Goal: Task Accomplishment & Management: Use online tool/utility

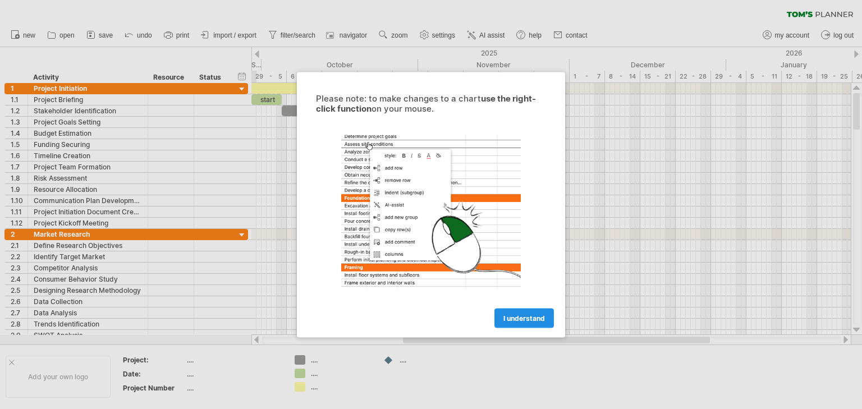
click at [529, 320] on span "I understand" at bounding box center [525, 318] width 42 height 8
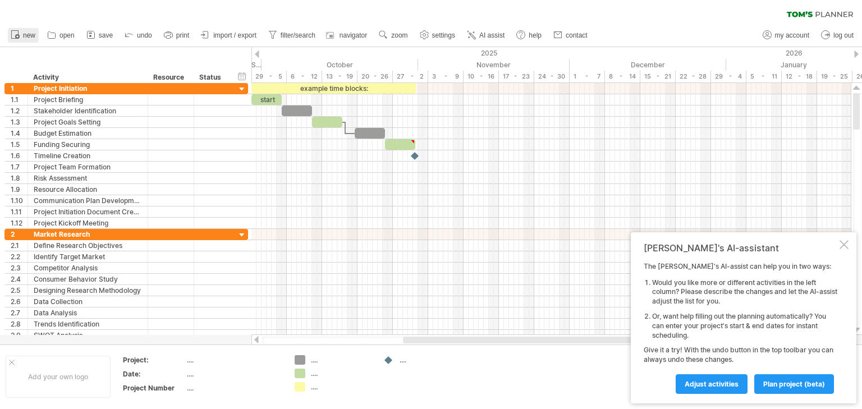
click at [25, 38] on span "new" at bounding box center [29, 35] width 12 height 8
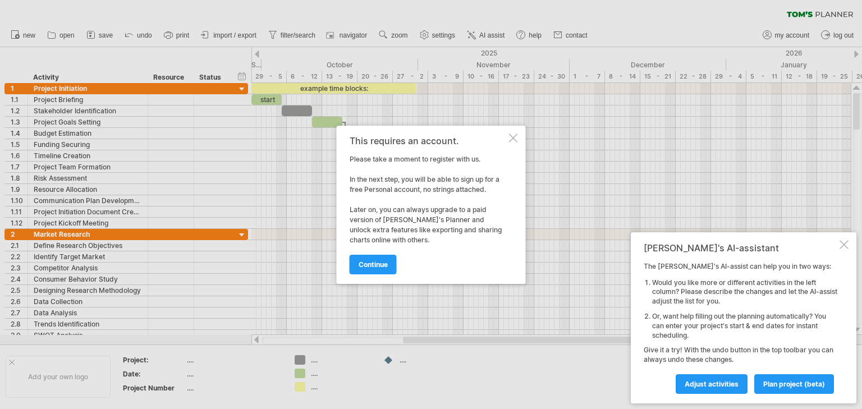
click at [518, 135] on div "This requires an account. Please take a moment to register with us. In the next…" at bounding box center [431, 205] width 189 height 158
click at [516, 140] on div at bounding box center [513, 138] width 9 height 9
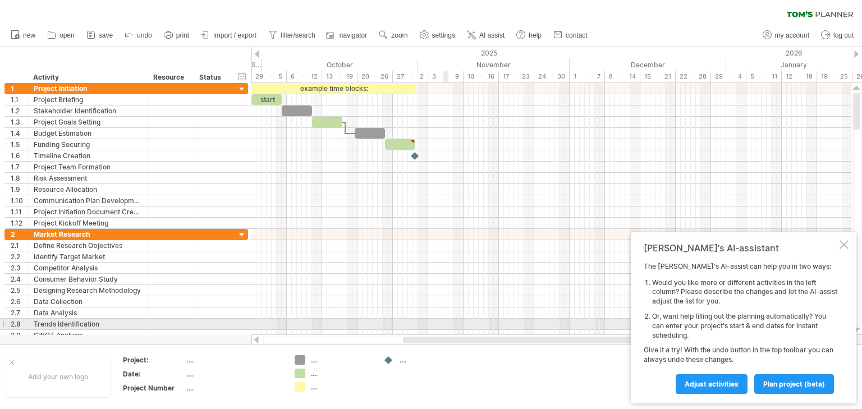
drag, startPoint x: 9, startPoint y: 53, endPoint x: 446, endPoint y: 327, distance: 515.5
click at [446, 327] on div "Trying to reach [DOMAIN_NAME] Connected again... 0% clear filter new 1" at bounding box center [431, 204] width 862 height 409
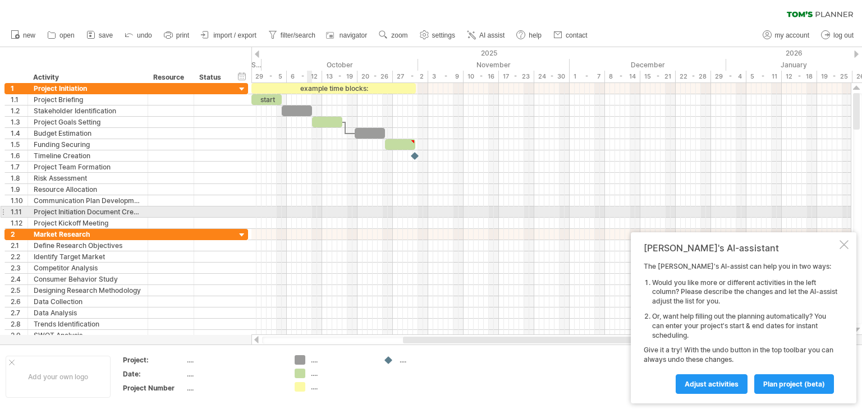
click at [310, 213] on div at bounding box center [550, 212] width 599 height 11
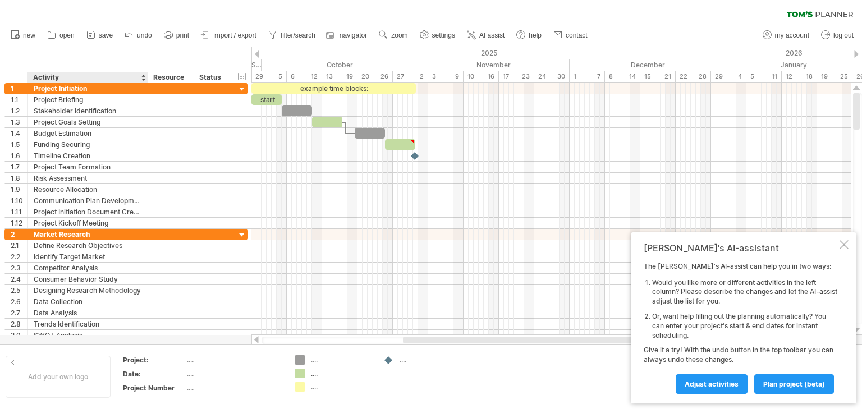
click at [67, 47] on div "hide start/end/duration show start/end/duration ******** Activity ******** Reso…" at bounding box center [125, 65] width 251 height 36
click at [66, 36] on span "open" at bounding box center [66, 35] width 15 height 8
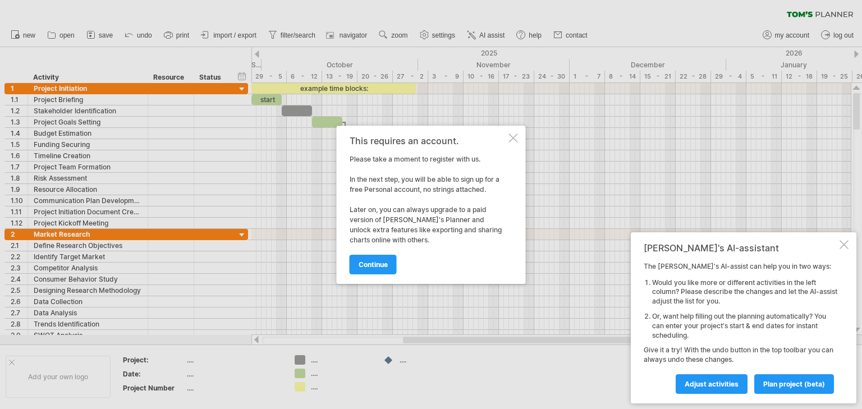
click at [514, 137] on div at bounding box center [513, 138] width 9 height 9
